Goal: Register for event/course

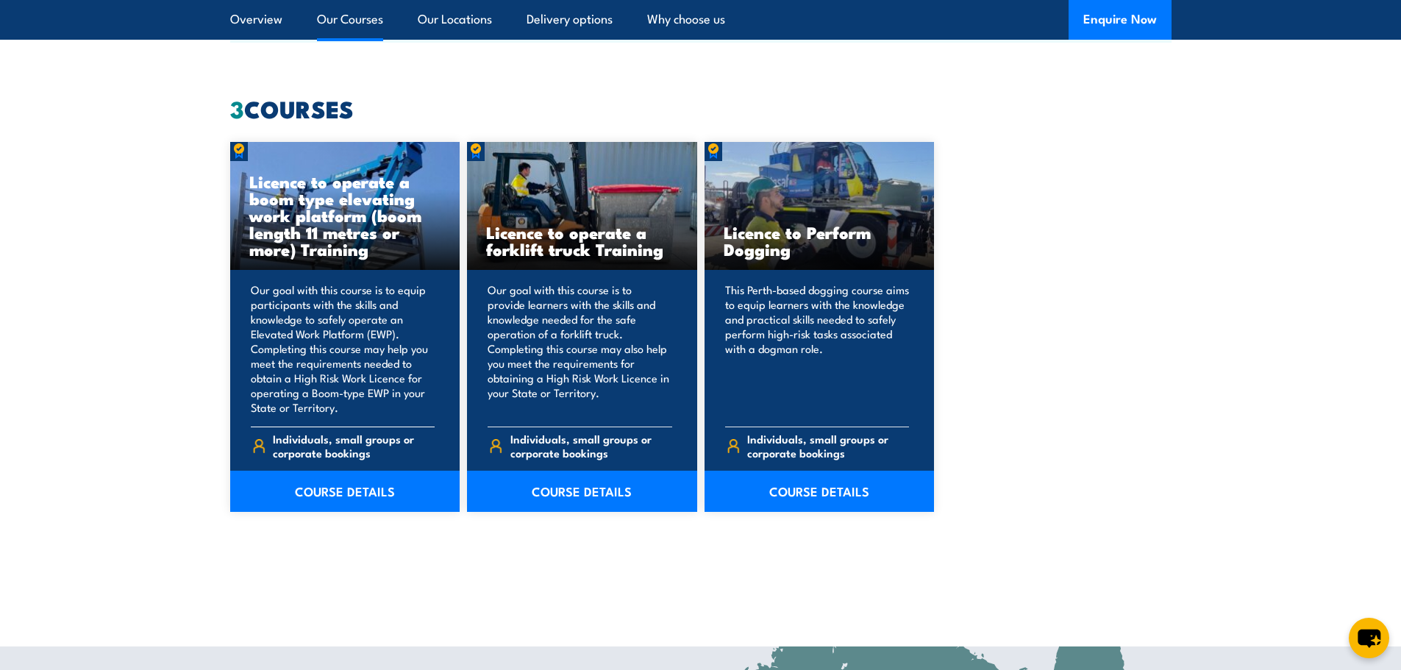
scroll to position [1103, 0]
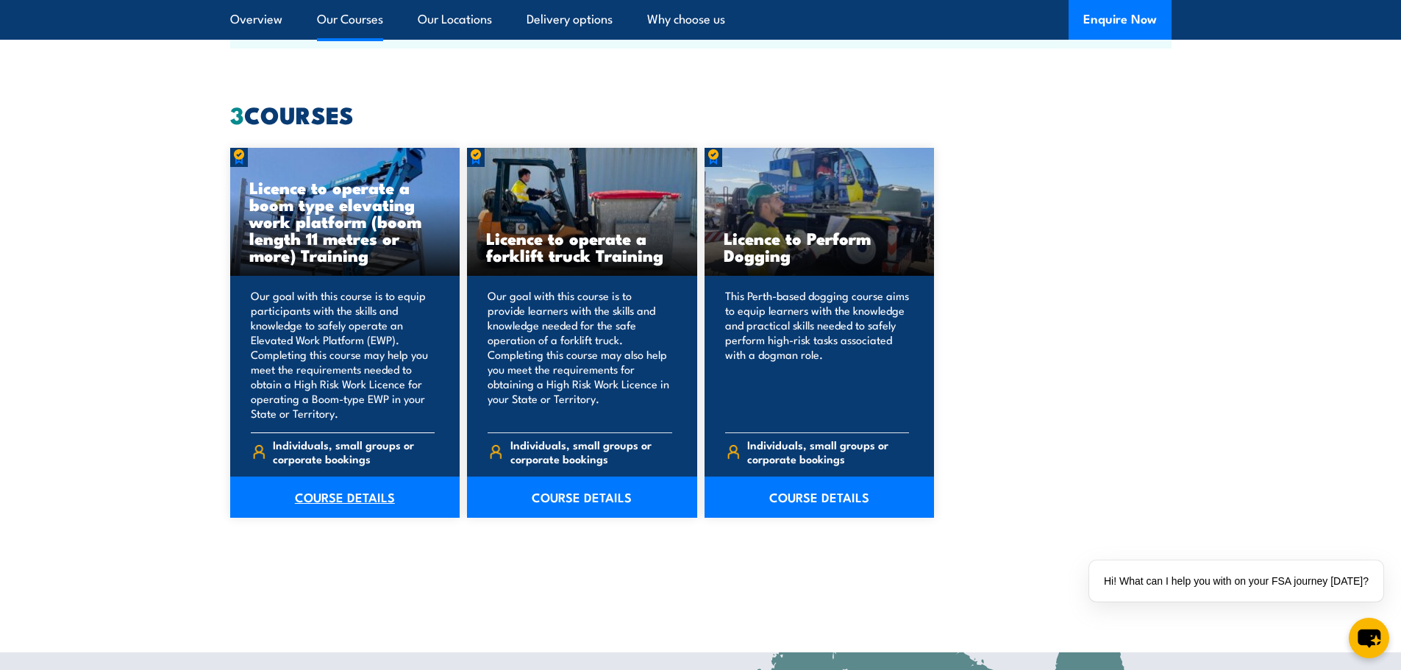
click at [358, 502] on link "COURSE DETAILS" at bounding box center [345, 497] width 230 height 41
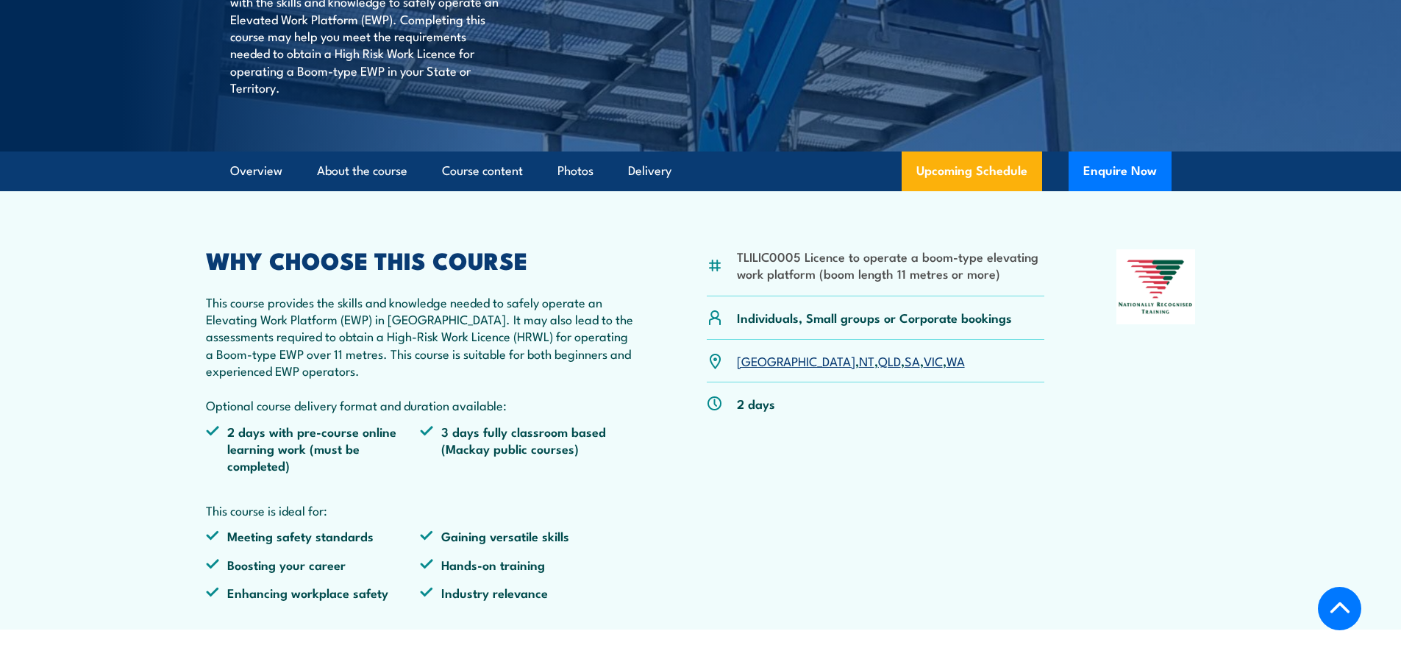
scroll to position [441, 0]
click at [905, 363] on link "SA" at bounding box center [912, 360] width 15 height 18
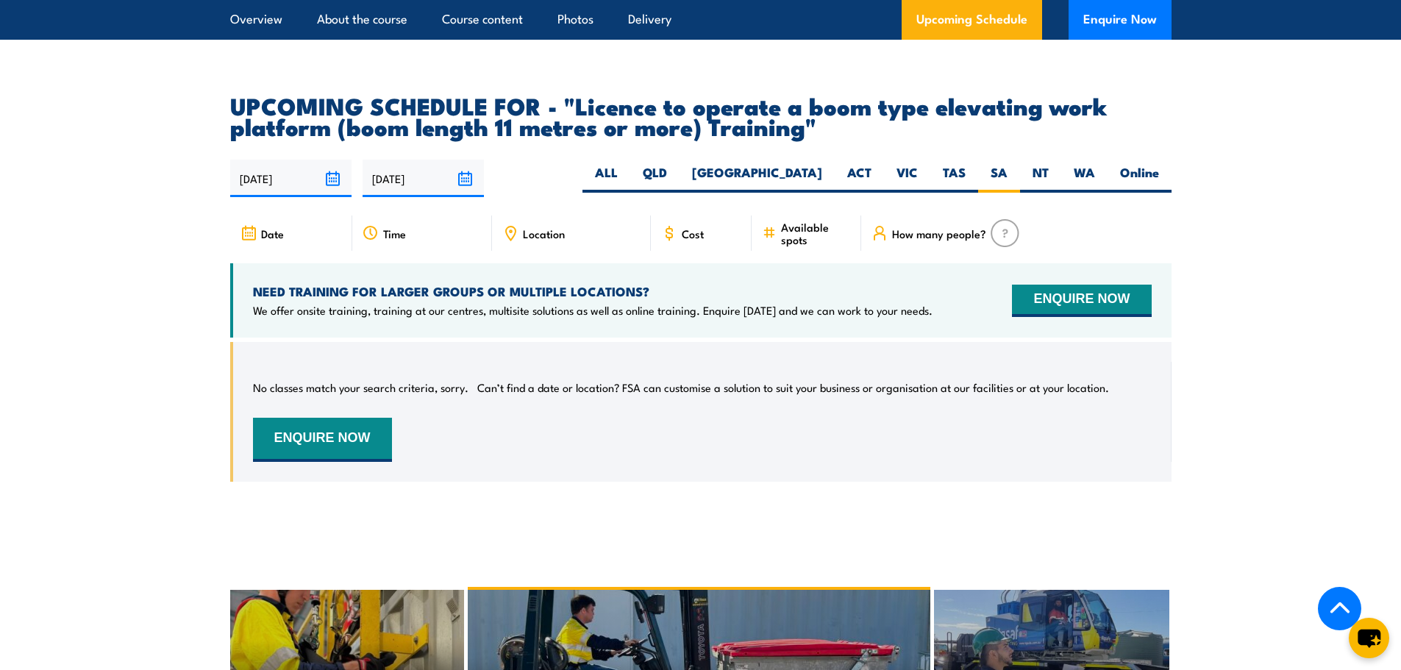
scroll to position [2521, 0]
click at [112, 235] on section "UPCOMING SCHEDULE FOR - "Licence to operate a boom type elevating work platform…" at bounding box center [700, 300] width 1401 height 409
